Goal: Check status

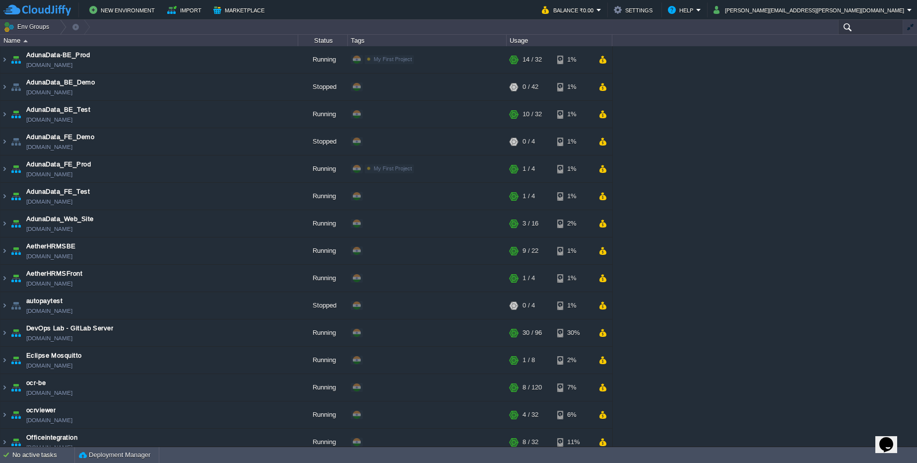
click at [874, 31] on input "text" at bounding box center [871, 27] width 65 height 14
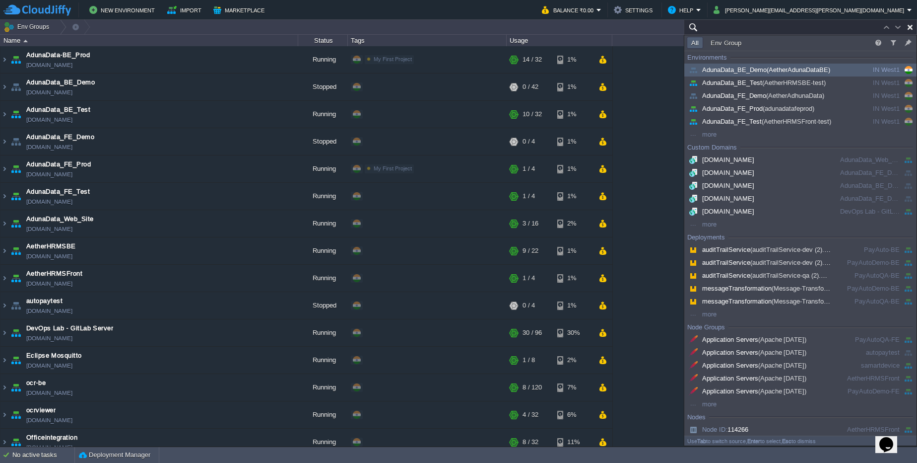
paste input "248497"
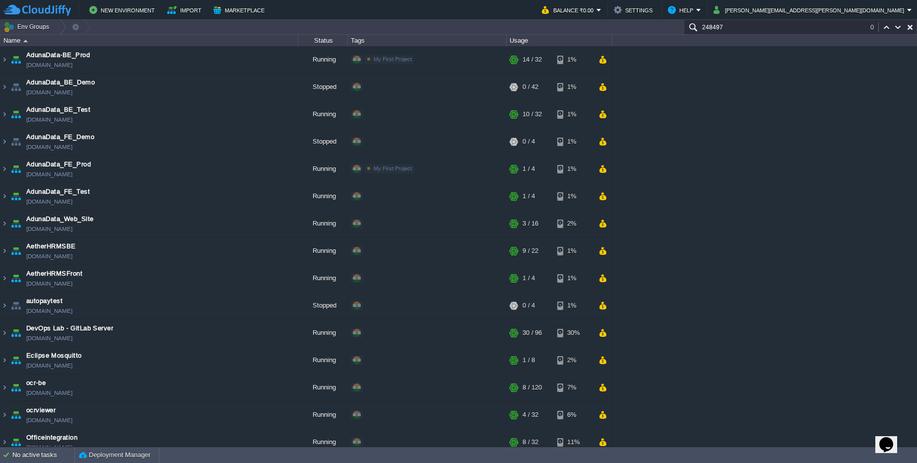
type input "248497"
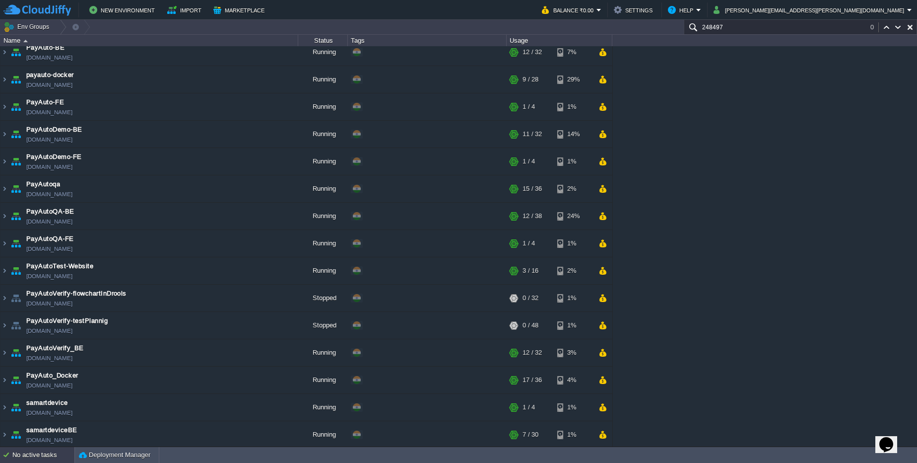
click at [40, 461] on div "No active tasks" at bounding box center [43, 455] width 62 height 16
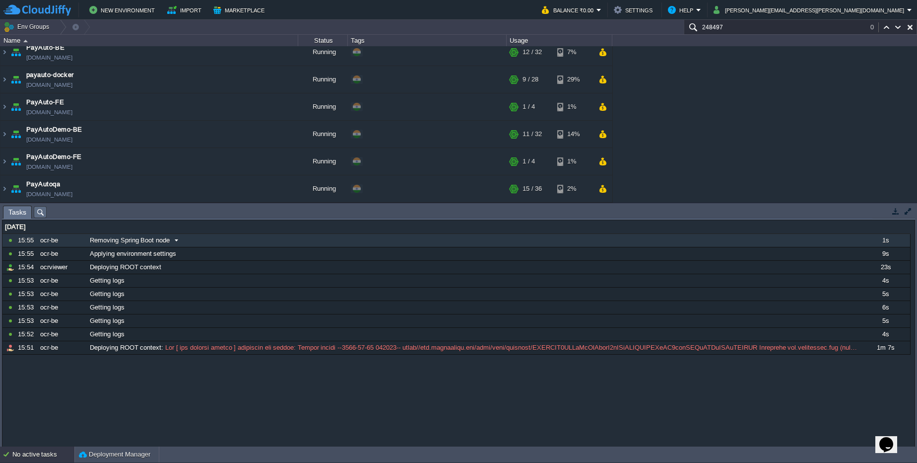
click at [58, 236] on div "ocr-be" at bounding box center [62, 240] width 49 height 13
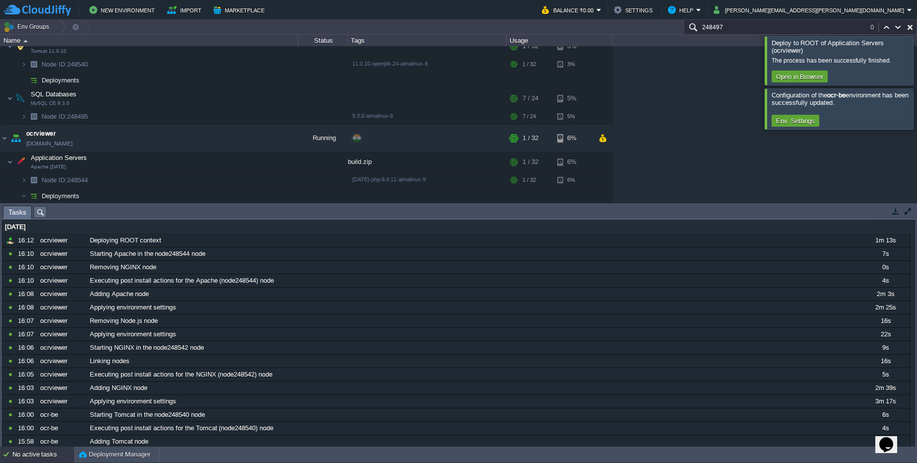
scroll to position [430, 0]
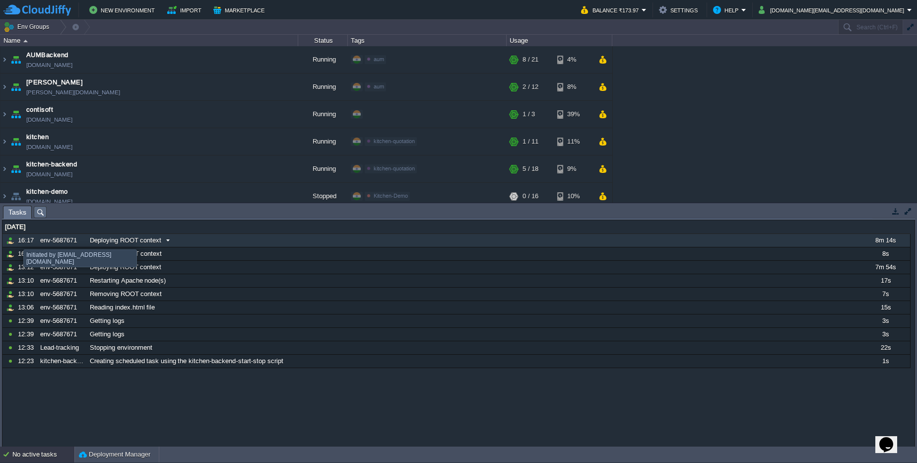
click at [16, 239] on div at bounding box center [10, 240] width 14 height 13
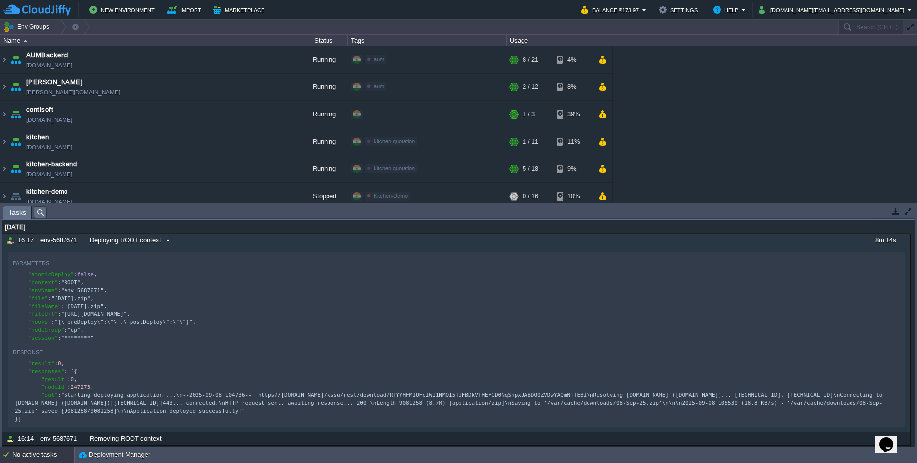
click at [29, 239] on div "16:17" at bounding box center [27, 240] width 19 height 13
click at [159, 239] on span "Deploying ROOT context" at bounding box center [125, 240] width 71 height 9
click at [28, 458] on div "No active tasks" at bounding box center [43, 454] width 62 height 16
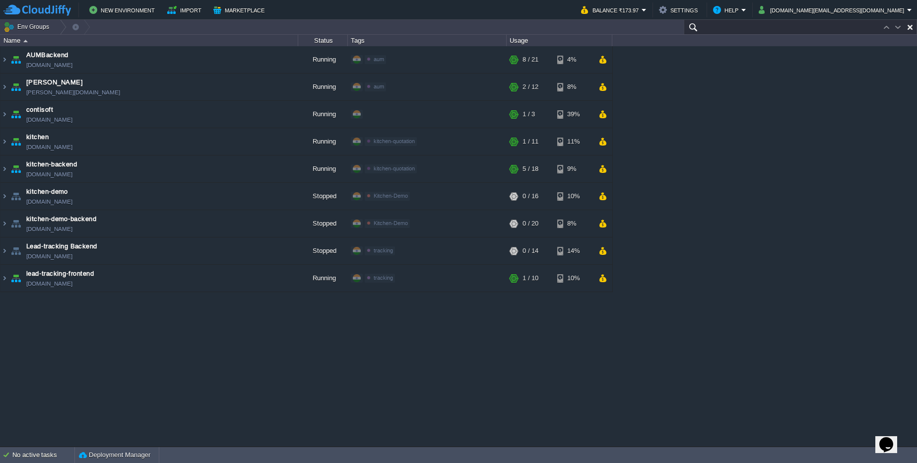
click at [849, 29] on input "text" at bounding box center [800, 27] width 233 height 14
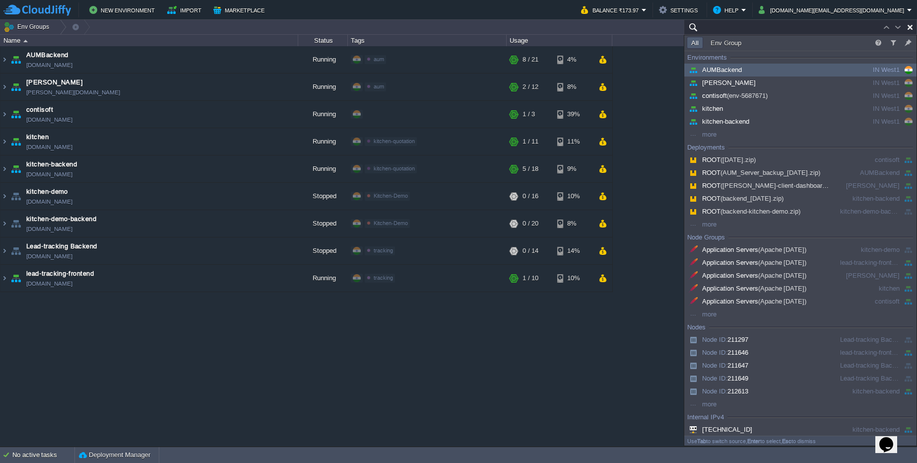
type input "Search (Ctrl+F)"
click at [414, 404] on div "AUMBackend aumbackend.cloudjiffy.net Running aum Edit RAM 27% CPU 2% 8 / 21 4% …" at bounding box center [458, 246] width 917 height 400
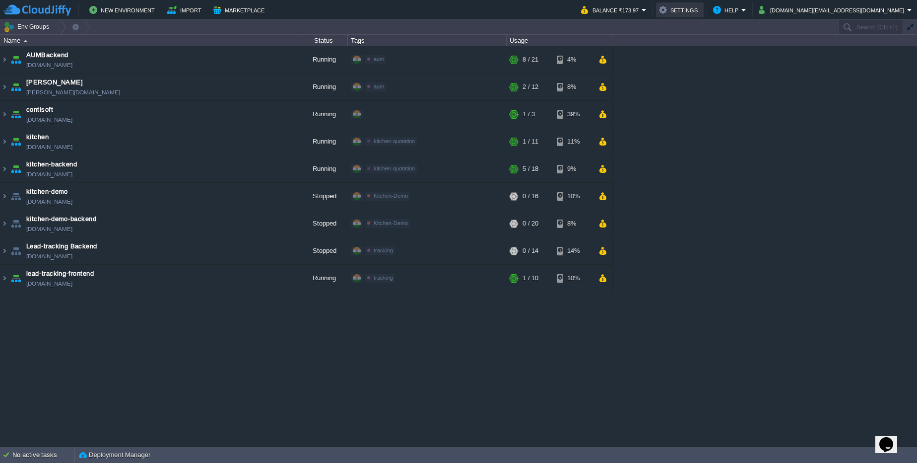
click at [701, 4] on button "Settings" at bounding box center [680, 10] width 42 height 12
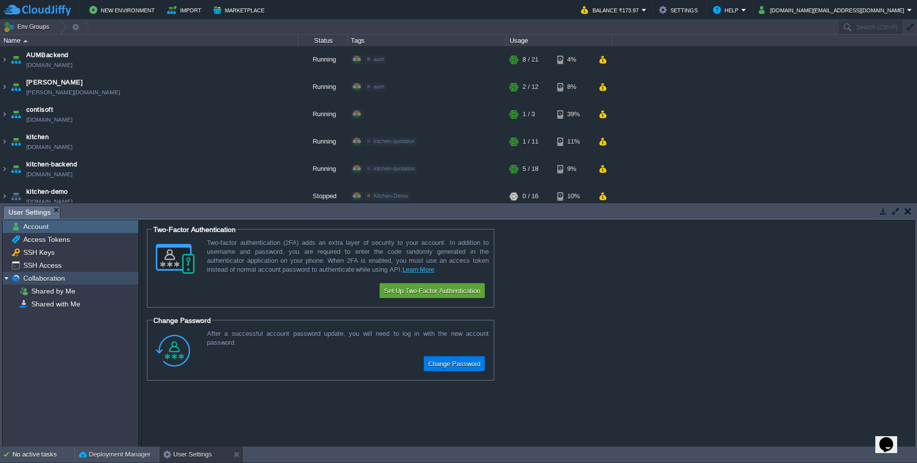
click at [59, 280] on span "Collaboration" at bounding box center [43, 278] width 45 height 9
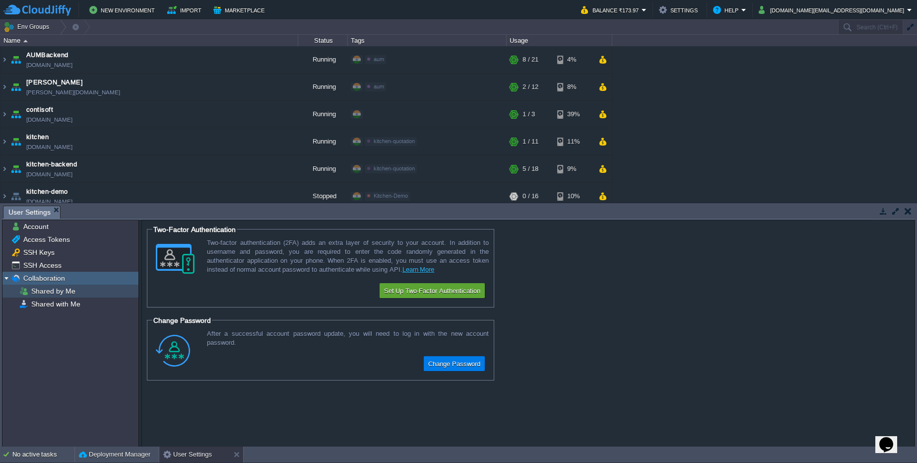
click at [59, 287] on span "Shared by Me" at bounding box center [53, 290] width 48 height 9
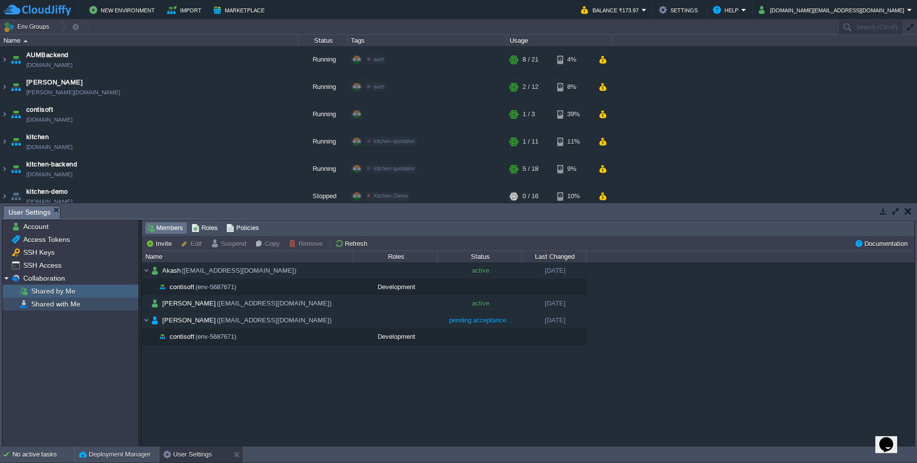
click at [55, 302] on span "Shared with Me" at bounding box center [55, 303] width 53 height 9
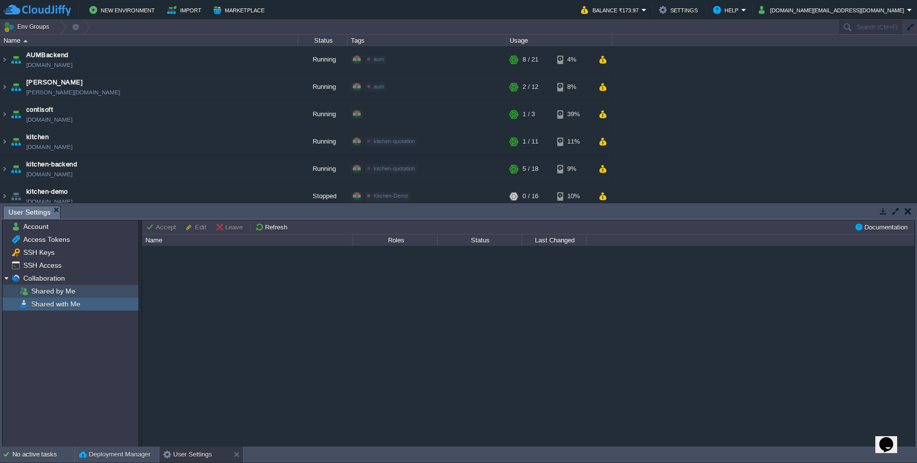
click at [54, 287] on span "Shared by Me" at bounding box center [53, 290] width 48 height 9
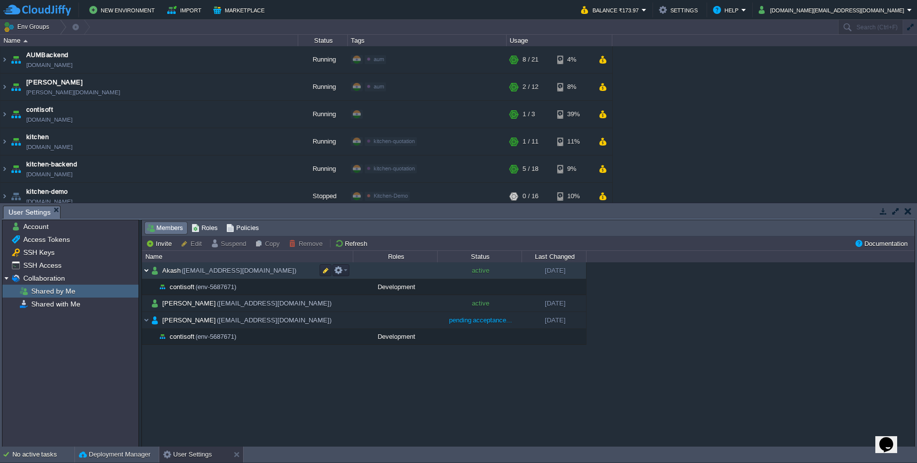
click at [146, 273] on img at bounding box center [146, 270] width 9 height 16
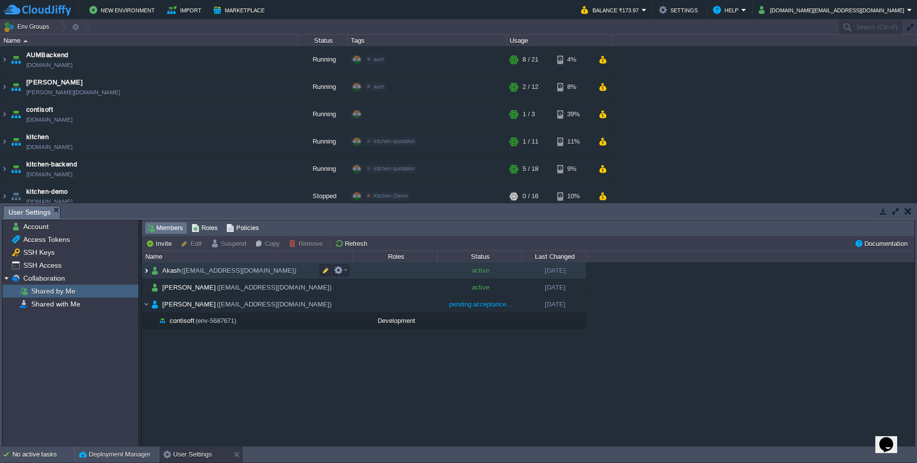
click at [147, 272] on img at bounding box center [146, 270] width 9 height 16
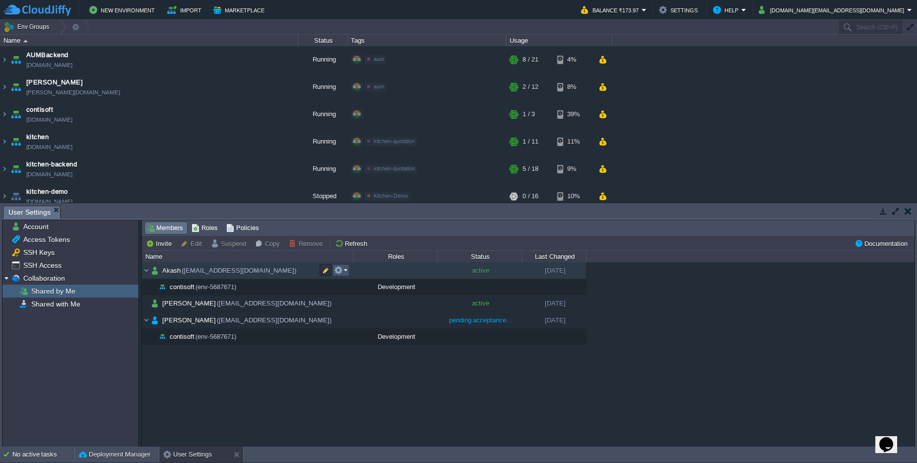
click at [340, 267] on button "button" at bounding box center [338, 270] width 9 height 9
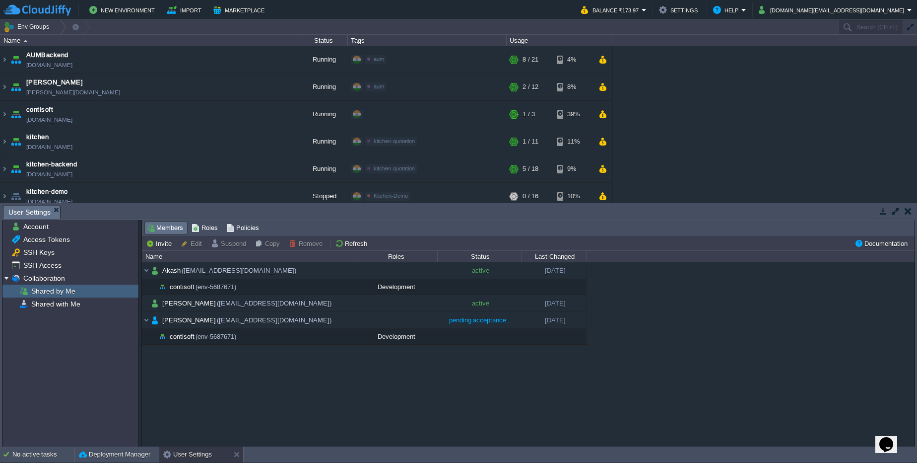
click at [345, 378] on div "Akash (akash73.chavan@gmail.com) active 04-09-2025 contisoft (env-5687671) Deve…" at bounding box center [528, 354] width 773 height 184
